Goal: Task Accomplishment & Management: Use online tool/utility

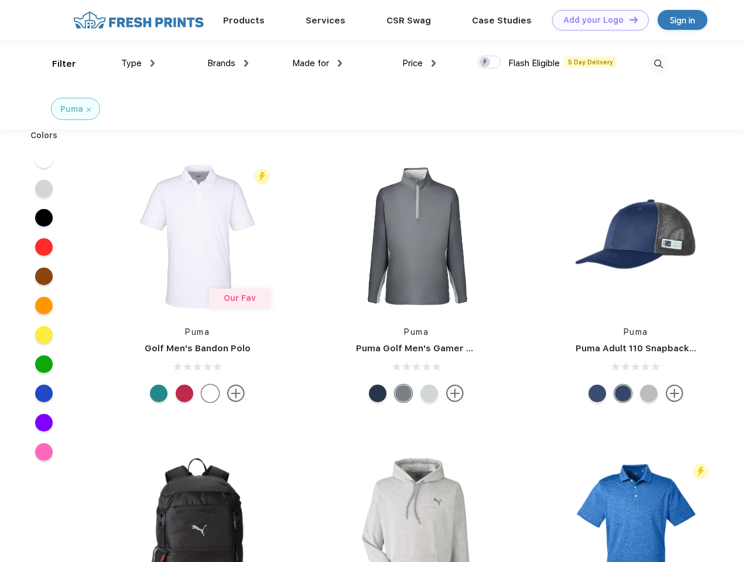
click at [596, 20] on link "Add your Logo Design Tool" at bounding box center [601, 20] width 97 height 21
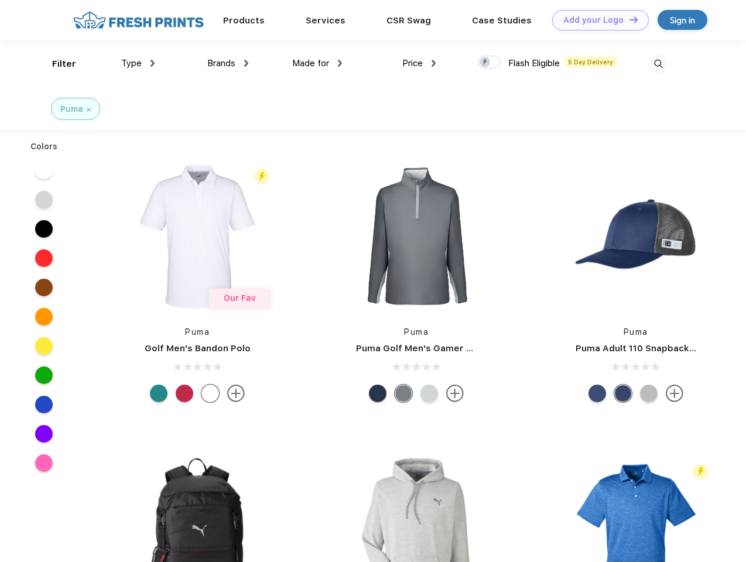
click at [0, 0] on div "Design Tool" at bounding box center [0, 0] width 0 height 0
click at [629, 19] on link "Add your Logo Design Tool" at bounding box center [601, 20] width 97 height 21
click at [56, 64] on div "Filter" at bounding box center [64, 63] width 24 height 13
click at [138, 63] on span "Type" at bounding box center [131, 63] width 21 height 11
click at [228, 63] on span "Brands" at bounding box center [221, 63] width 28 height 11
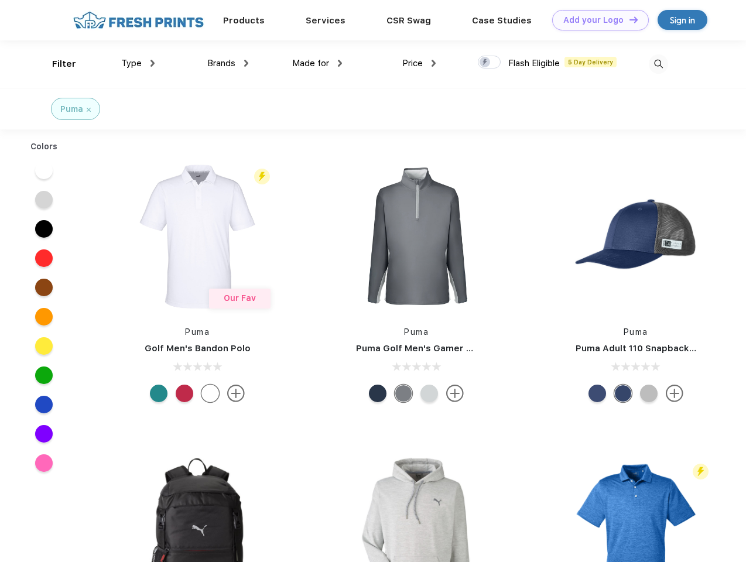
click at [318, 63] on span "Made for" at bounding box center [310, 63] width 37 height 11
click at [420, 63] on span "Price" at bounding box center [413, 63] width 21 height 11
click at [490, 63] on div at bounding box center [489, 62] width 23 height 13
click at [486, 63] on input "checkbox" at bounding box center [482, 59] width 8 height 8
click at [659, 64] on img at bounding box center [658, 63] width 19 height 19
